Goal: Find specific page/section: Find specific page/section

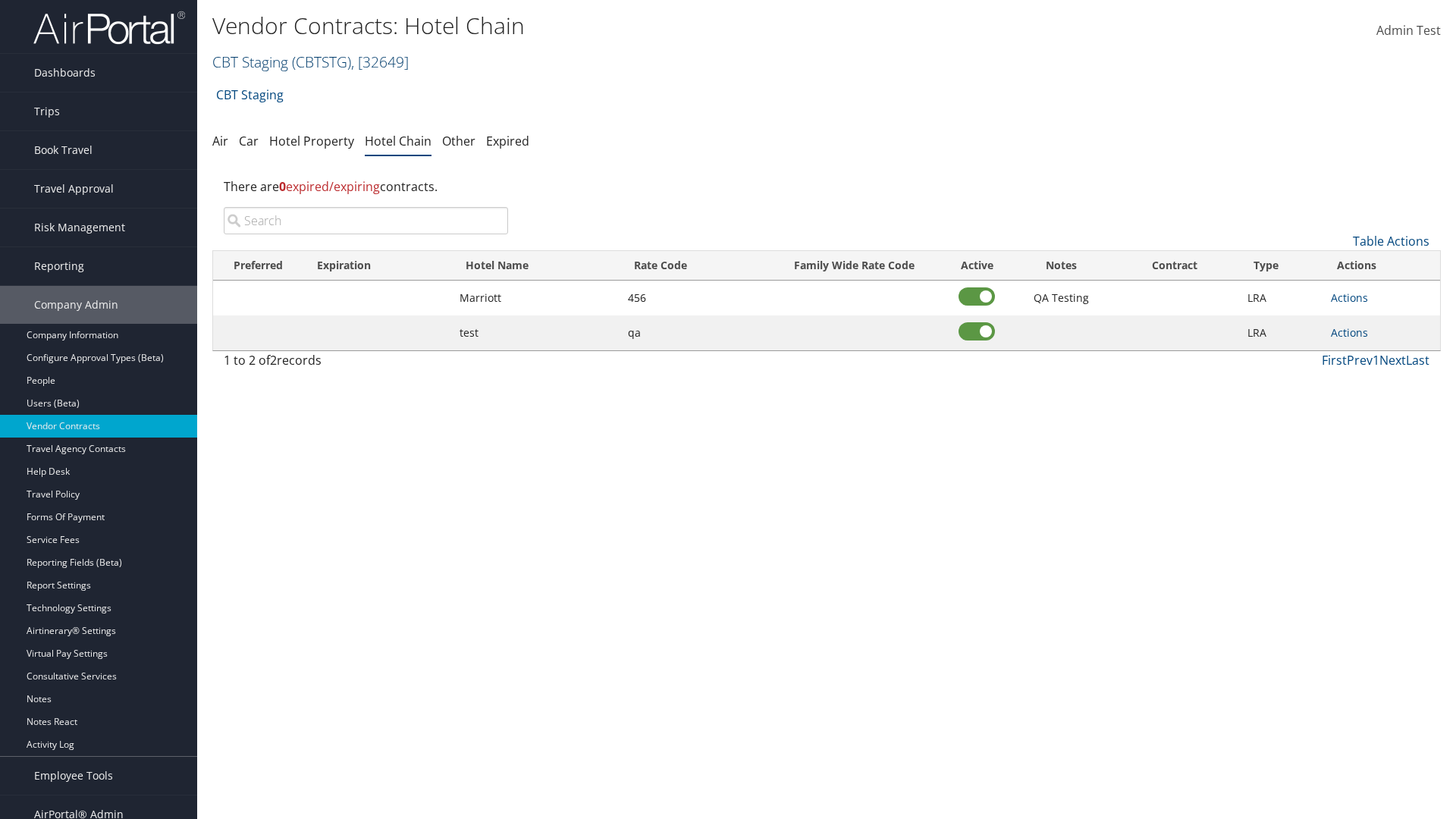
click at [250, 61] on link "CBT Staging ( CBTSTG ) , [ 32649 ]" at bounding box center [311, 62] width 197 height 21
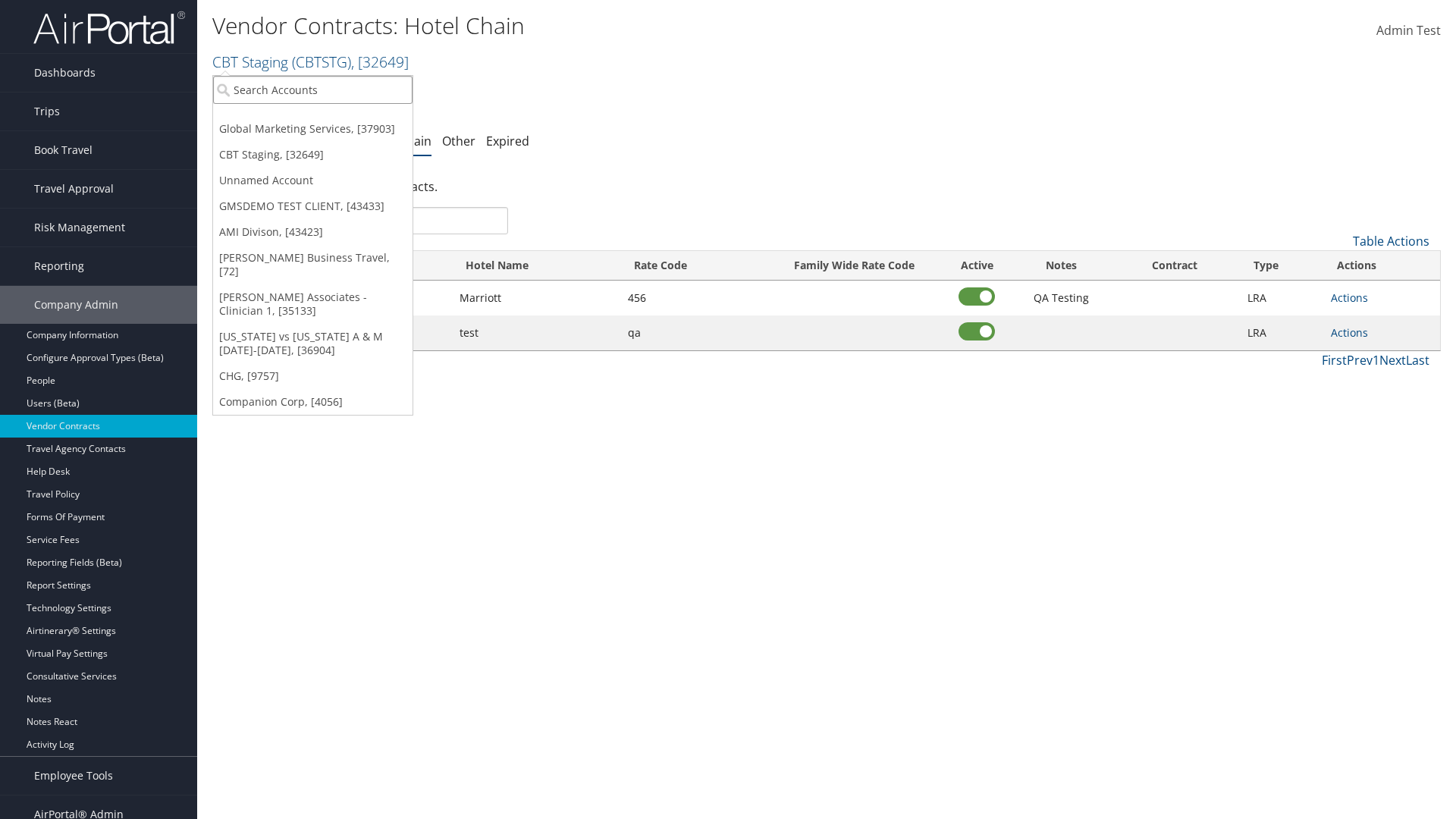
click at [312, 89] on input "search" at bounding box center [312, 90] width 200 height 28
type input "Global Marketing Services"
click at [327, 118] on div "Global Marketing Services (301946), [37903]" at bounding box center [326, 118] width 244 height 13
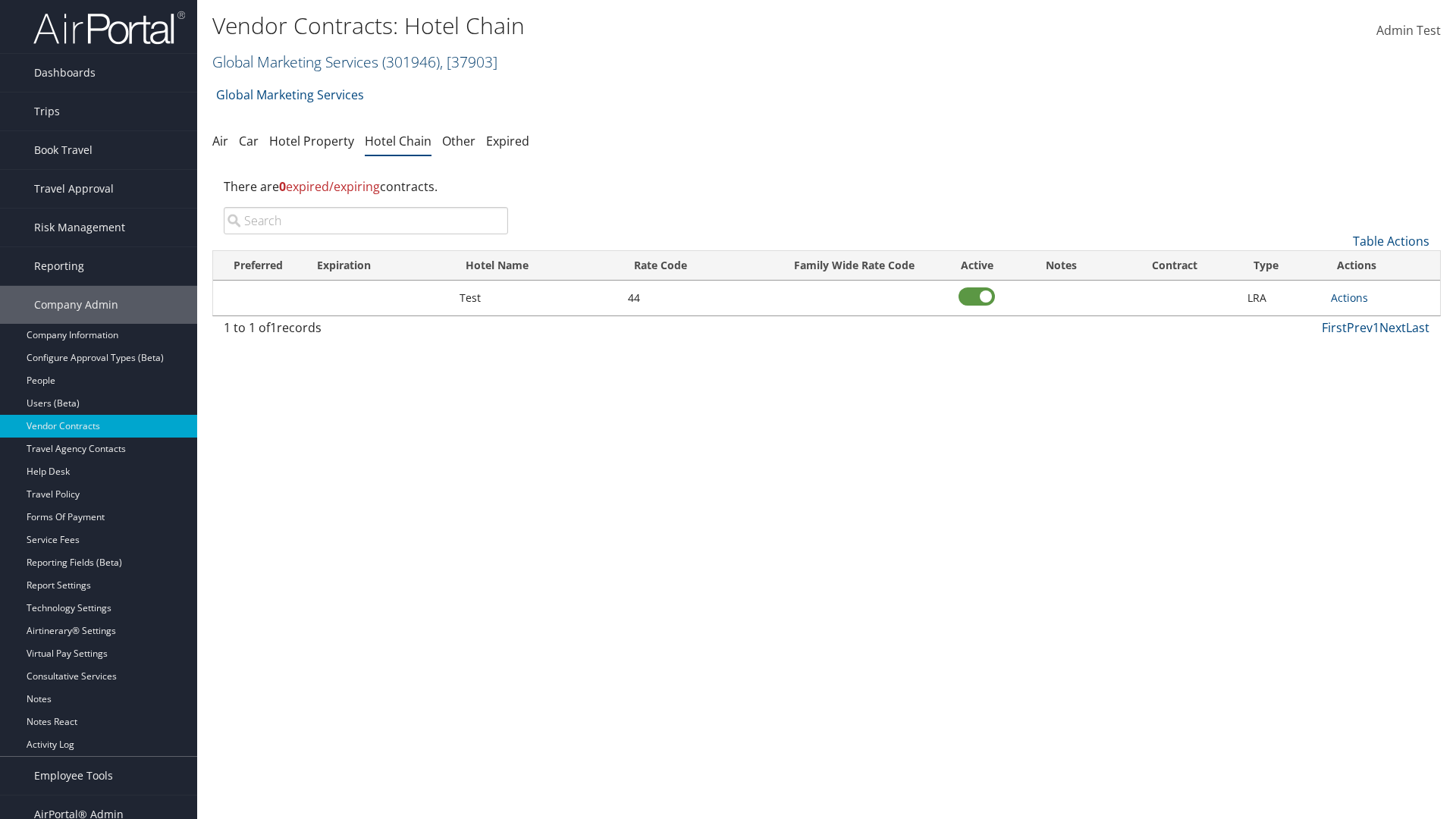
click at [294, 61] on link "Global Marketing Services ( 301946 ) , [ 37903 ]" at bounding box center [355, 62] width 285 height 21
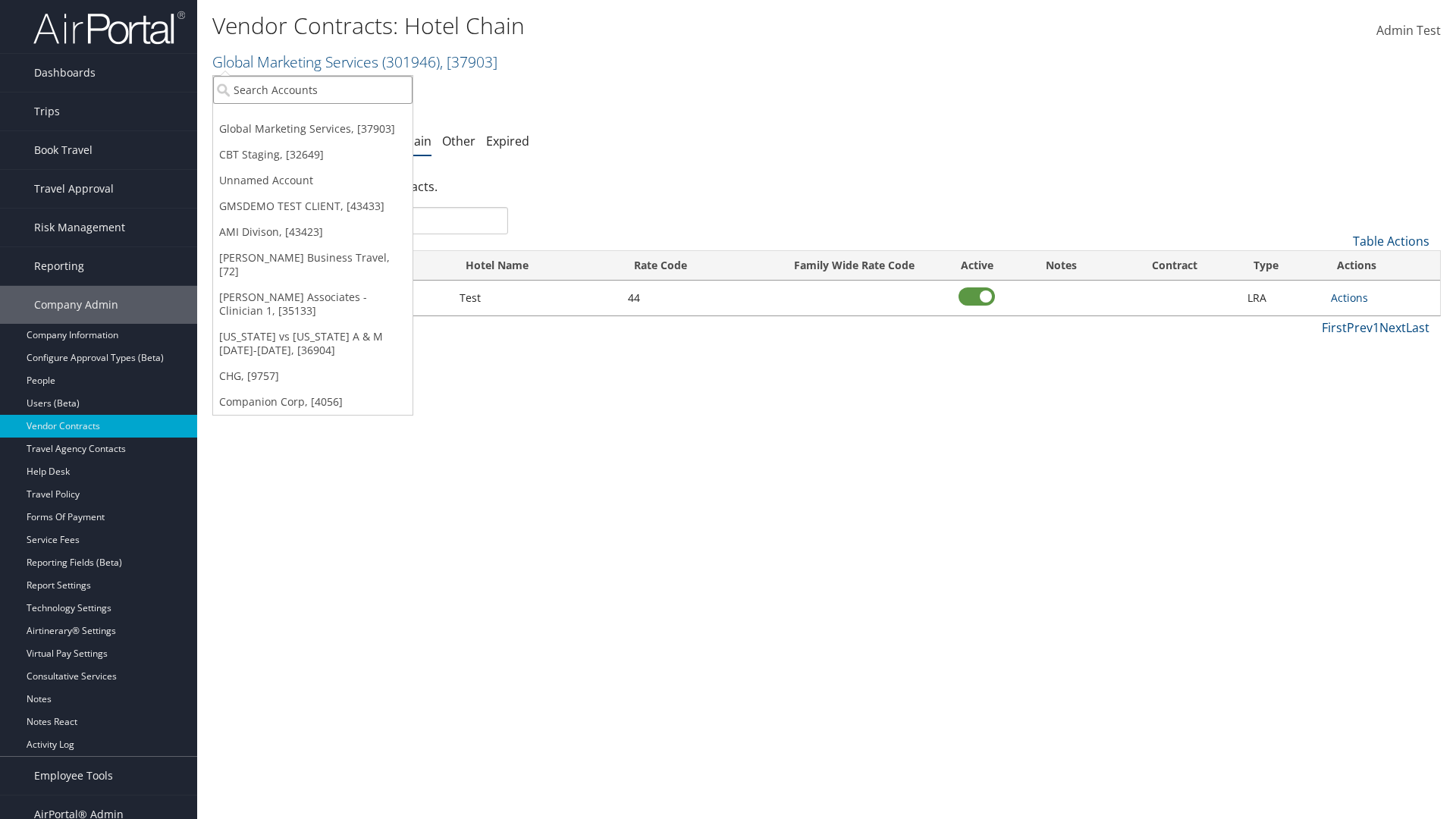
click at [312, 89] on input "search" at bounding box center [312, 90] width 200 height 28
type input "CBT Staging"
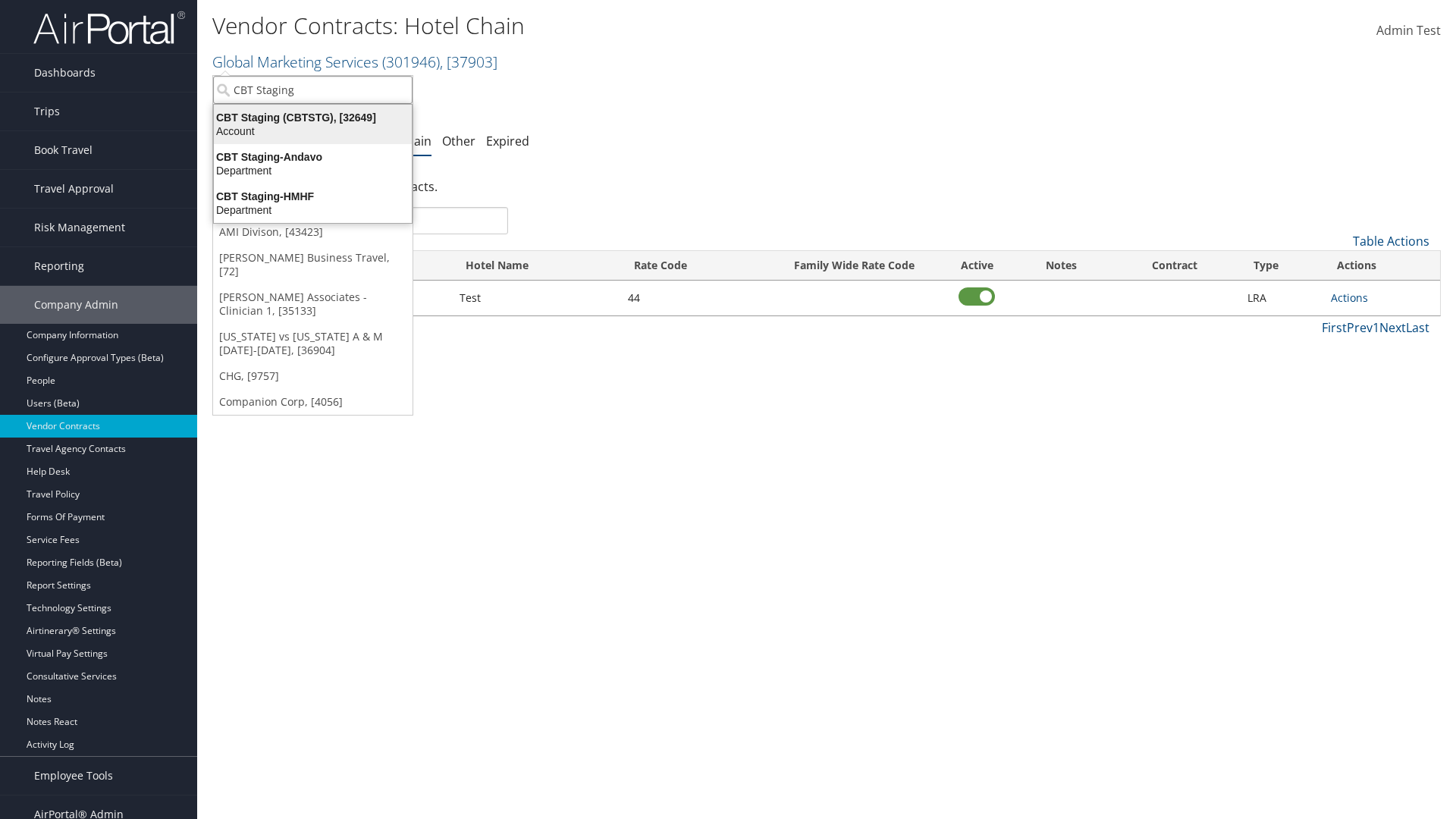
click at [312, 118] on div "CBT Staging (CBTSTG), [32649]" at bounding box center [312, 118] width 216 height 13
